Goal: Navigation & Orientation: Find specific page/section

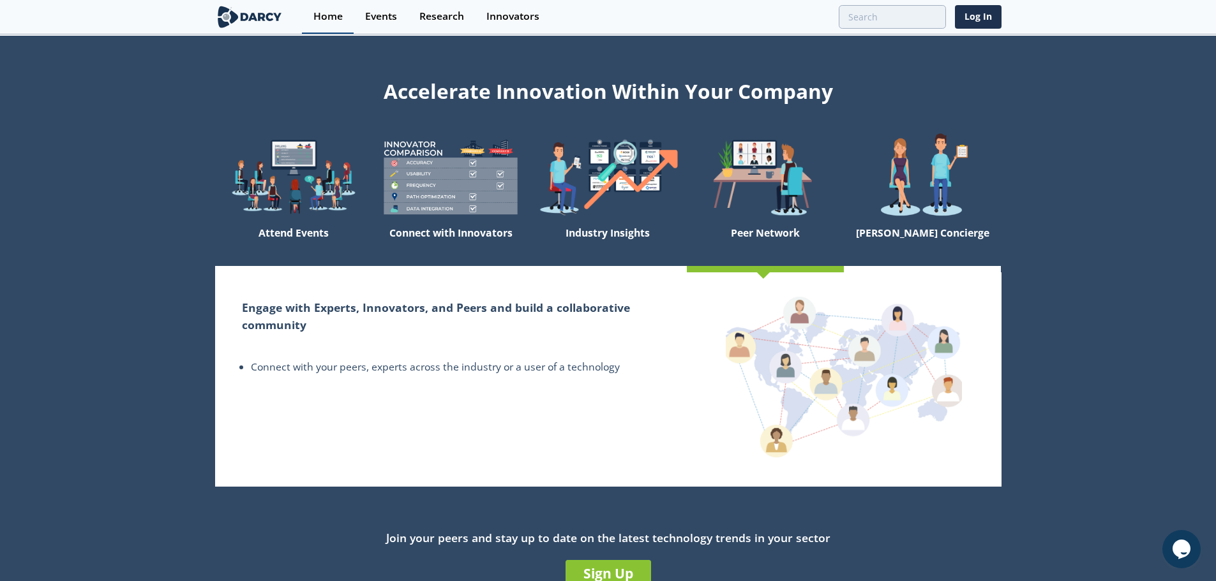
click at [332, 17] on div "Home" at bounding box center [327, 16] width 29 height 10
